Goal: Transaction & Acquisition: Subscribe to service/newsletter

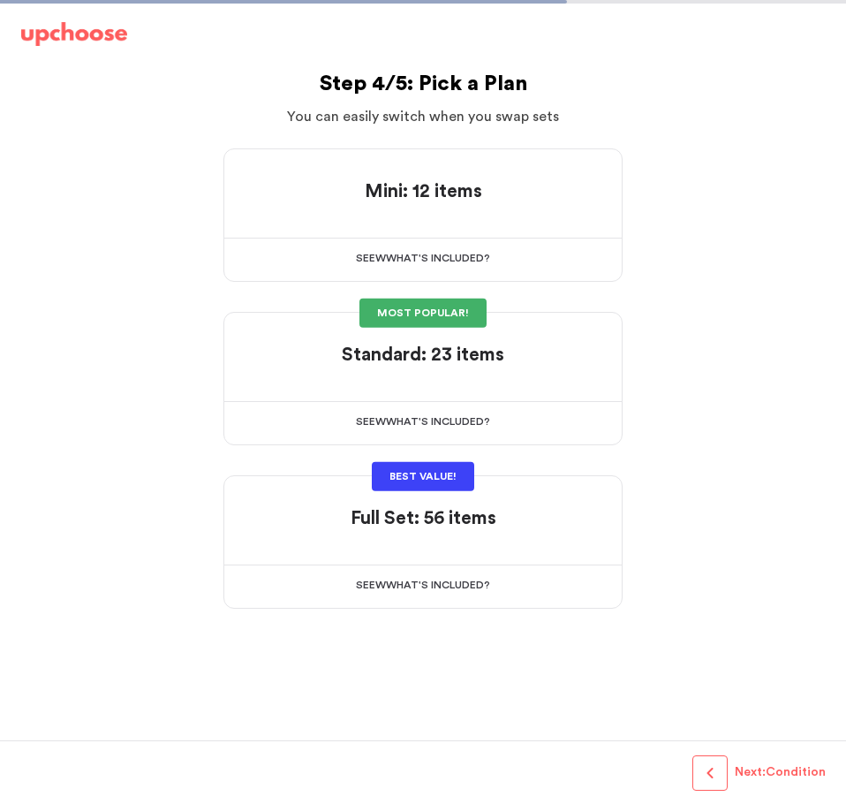
click at [521, 369] on div at bounding box center [423, 373] width 355 height 12
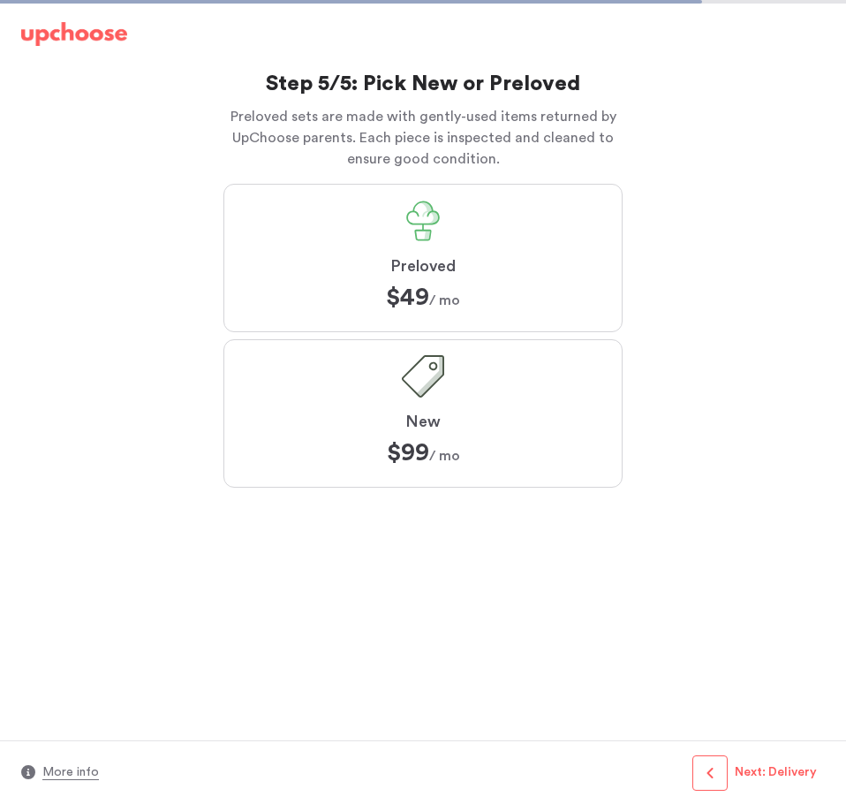
click at [497, 305] on label "Preloved $49 $49 / mo" at bounding box center [422, 258] width 399 height 148
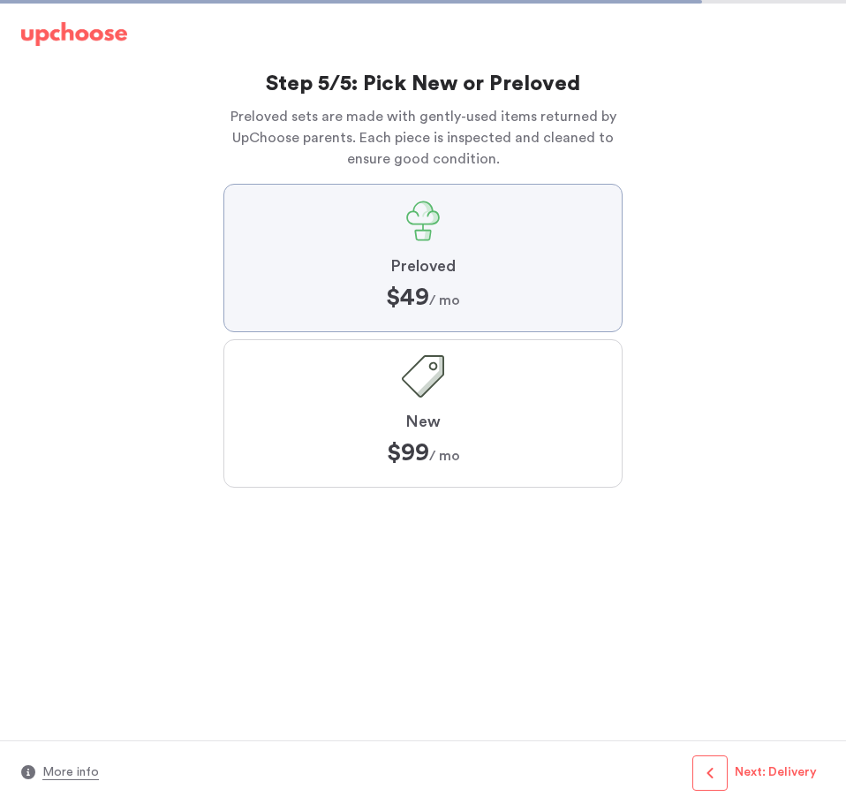
click at [0, 0] on input "Preloved $49 $49 / mo" at bounding box center [0, 0] width 0 height 0
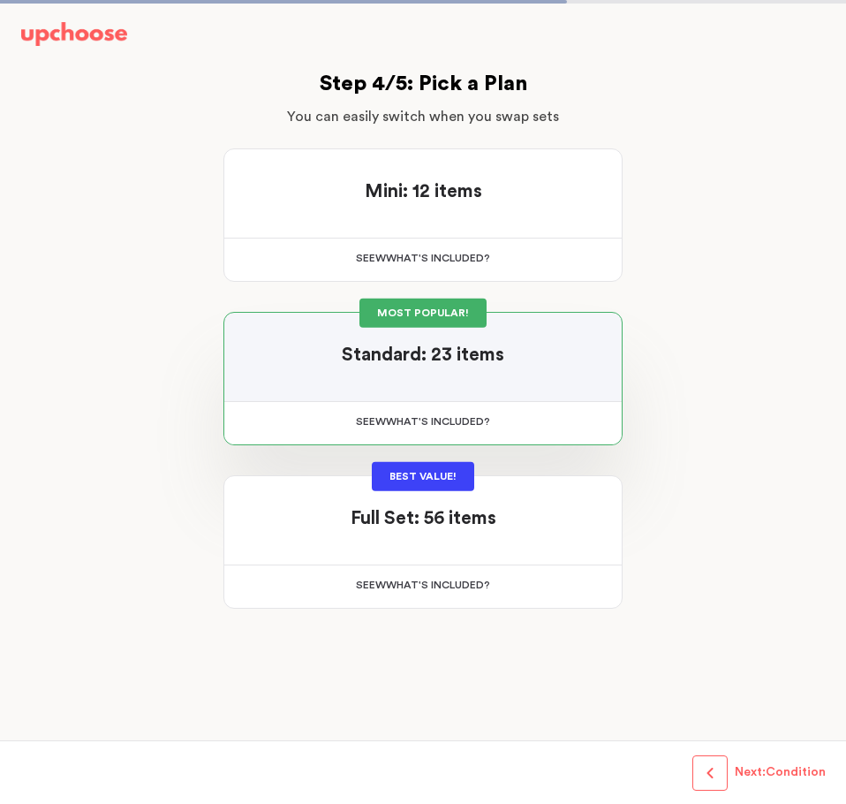
click at [436, 420] on div "See w W hat's included ?" at bounding box center [422, 423] width 397 height 42
